Goal: Information Seeking & Learning: Understand process/instructions

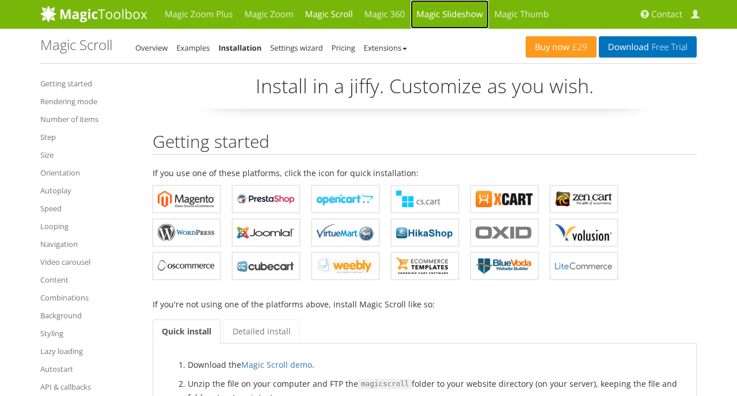
click at [451, 18] on link "Magic Slideshow" at bounding box center [449, 14] width 78 height 29
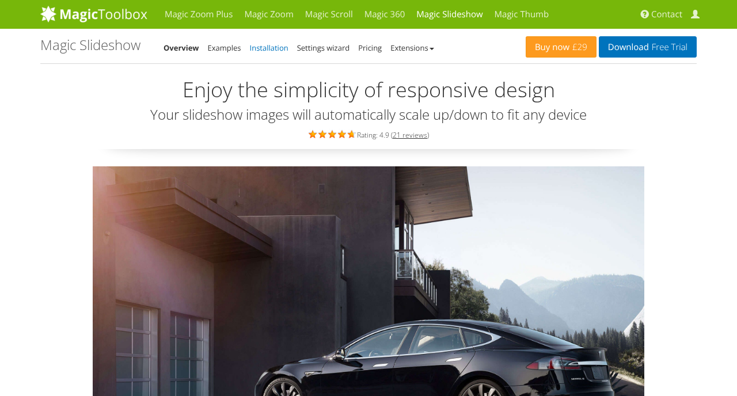
click at [270, 47] on link "Installation" at bounding box center [269, 48] width 39 height 10
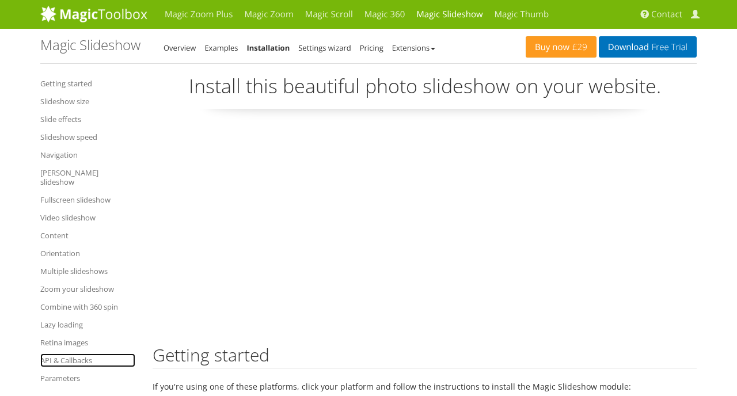
click at [66, 353] on link "API & Callbacks" at bounding box center [87, 360] width 95 height 14
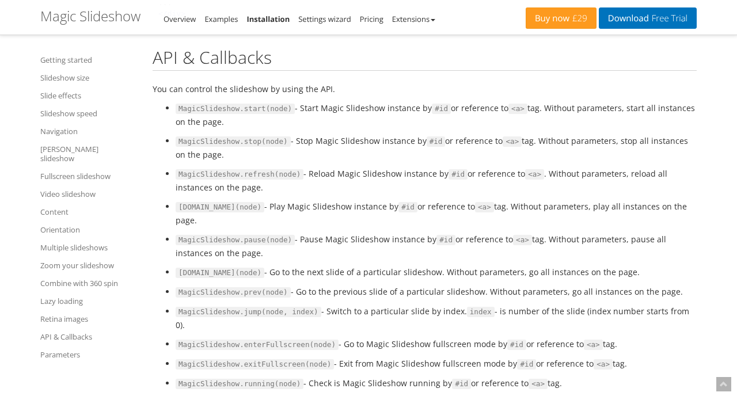
scroll to position [15214, 0]
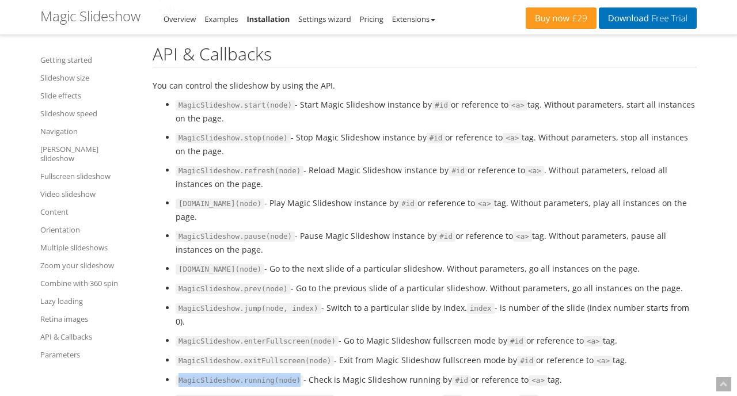
drag, startPoint x: 302, startPoint y: 327, endPoint x: 176, endPoint y: 326, distance: 126.6
click at [176, 375] on span "MagicSlideshow.running(node)" at bounding box center [240, 380] width 128 height 10
copy span "MagicSlideshow.running(node)"
